Goal: Information Seeking & Learning: Learn about a topic

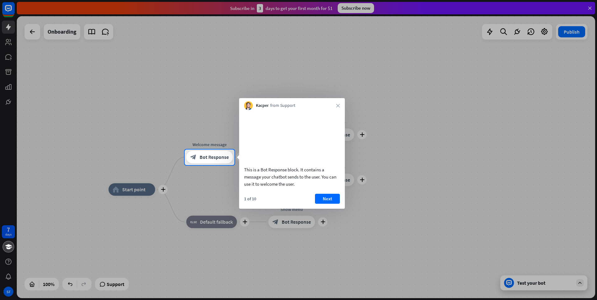
click at [192, 126] on button "Next" at bounding box center [327, 199] width 25 height 10
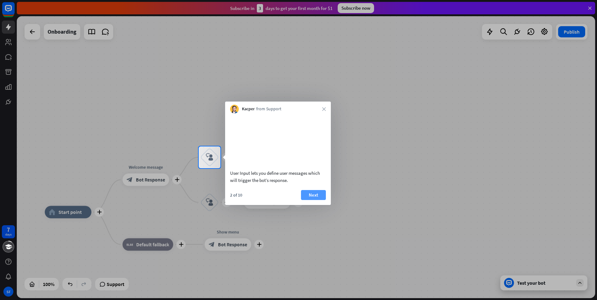
click at [192, 126] on button "Next" at bounding box center [313, 195] width 25 height 10
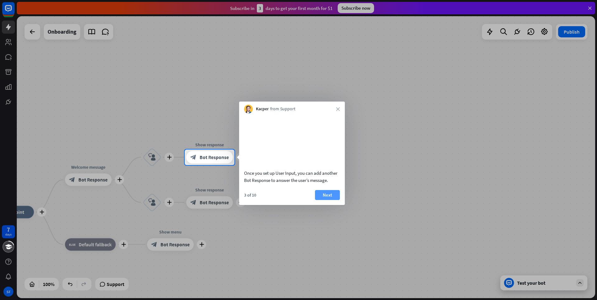
click at [192, 126] on button "Next" at bounding box center [327, 195] width 25 height 10
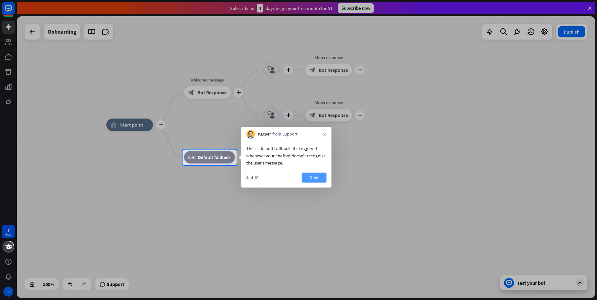
click at [192, 126] on button "Next" at bounding box center [314, 177] width 25 height 10
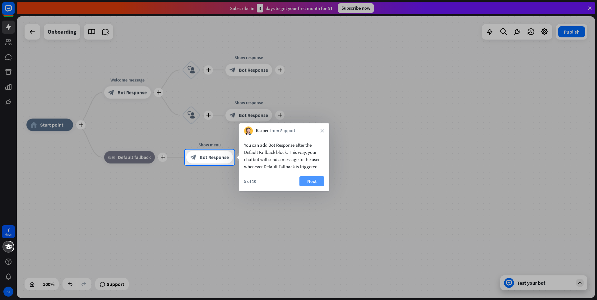
click at [192, 126] on button "Next" at bounding box center [312, 181] width 25 height 10
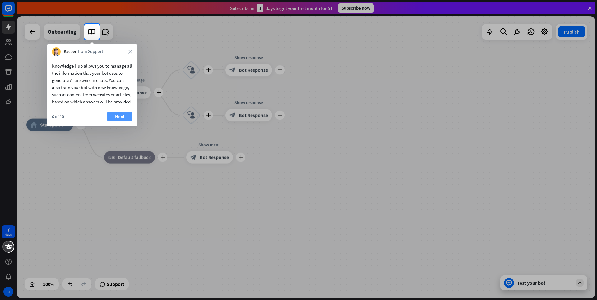
click at [128, 121] on button "Next" at bounding box center [119, 116] width 25 height 10
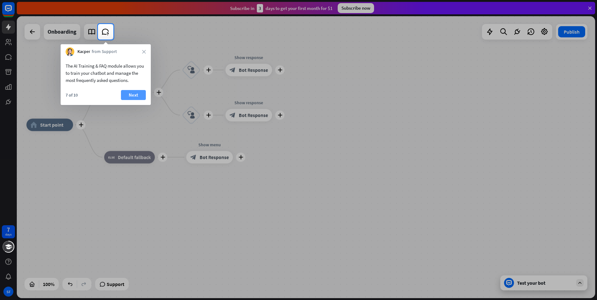
click at [135, 96] on button "Next" at bounding box center [133, 95] width 25 height 10
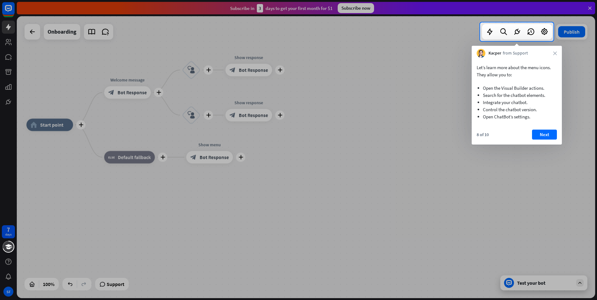
click at [192, 126] on button "Next" at bounding box center [544, 134] width 25 height 10
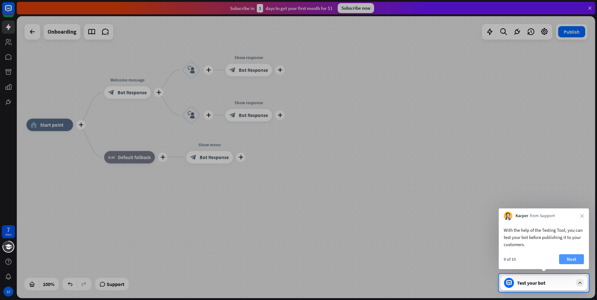
click at [192, 126] on button "Next" at bounding box center [571, 259] width 25 height 10
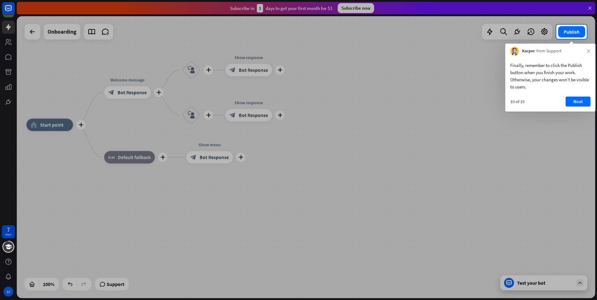
click at [192, 126] on div at bounding box center [298, 169] width 597 height 261
click at [192, 96] on div "Finally, remember to click the Publish button when you finish your work. Otherw…" at bounding box center [551, 83] width 90 height 56
click at [192, 105] on button "Next" at bounding box center [578, 101] width 25 height 10
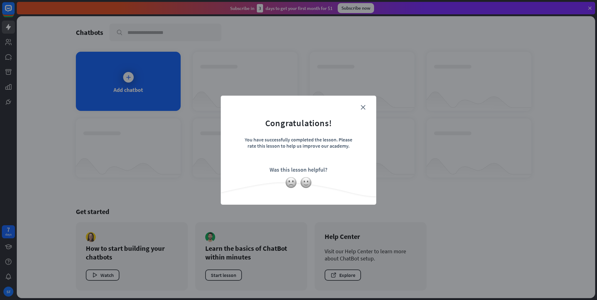
click at [192, 104] on form "Congratulations! You have successfully completed the lesson. Please rate this l…" at bounding box center [299, 140] width 140 height 74
drag, startPoint x: 199, startPoint y: 133, endPoint x: 284, endPoint y: 158, distance: 89.7
click at [192, 126] on div "close Congratulations! You have successfully completed the lesson. Please rate …" at bounding box center [298, 150] width 597 height 300
click at [192, 126] on form "Congratulations! You have successfully completed the lesson. Please rate this l…" at bounding box center [299, 140] width 140 height 74
click at [192, 126] on img at bounding box center [291, 182] width 12 height 12
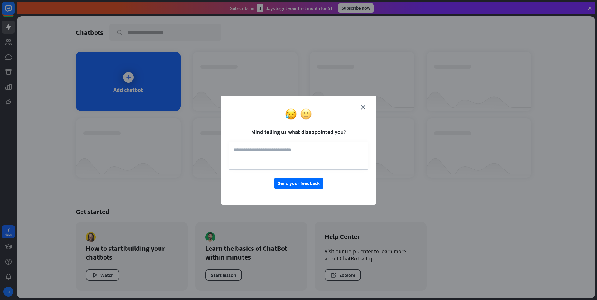
click at [192, 115] on img at bounding box center [306, 114] width 12 height 12
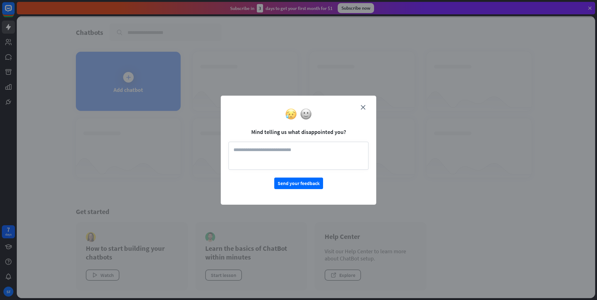
click at [192, 114] on img at bounding box center [291, 114] width 12 height 12
click at [192, 116] on img at bounding box center [306, 114] width 12 height 12
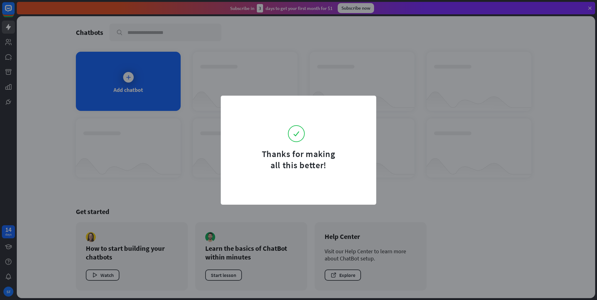
click at [192, 126] on div "Thanks for making all this better!" at bounding box center [298, 150] width 597 height 300
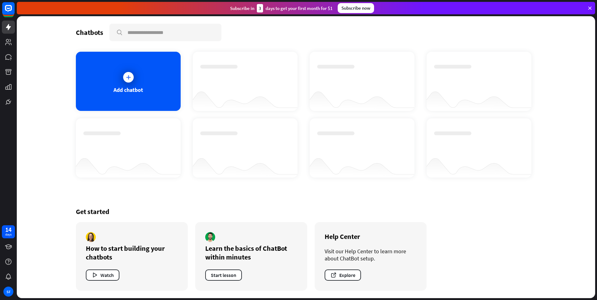
click at [192, 126] on div at bounding box center [479, 142] width 90 height 22
click at [8, 33] on link at bounding box center [8, 27] width 13 height 13
click at [8, 14] on rect at bounding box center [9, 9] width 14 height 14
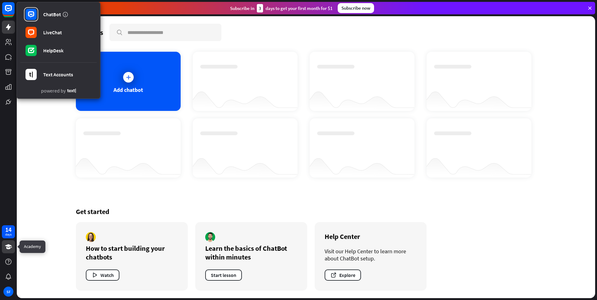
click at [9, 126] on icon at bounding box center [8, 246] width 7 height 5
